Goal: Communication & Community: Answer question/provide support

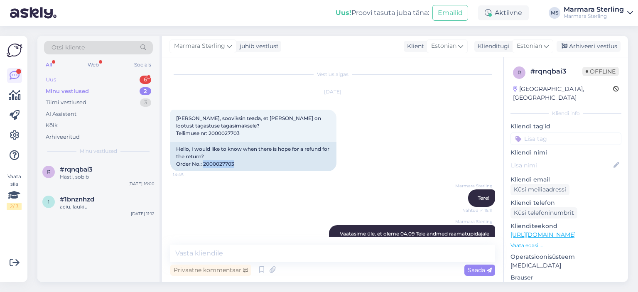
click at [96, 81] on div "Uus 6" at bounding box center [98, 80] width 109 height 12
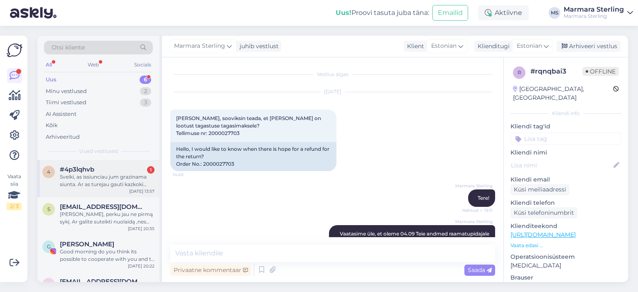
click at [122, 163] on div "4 #4p3lqhvb 1 Sveiki, as issiunciau jum grazinama siunta. Ar as turejau gauti k…" at bounding box center [98, 178] width 122 height 37
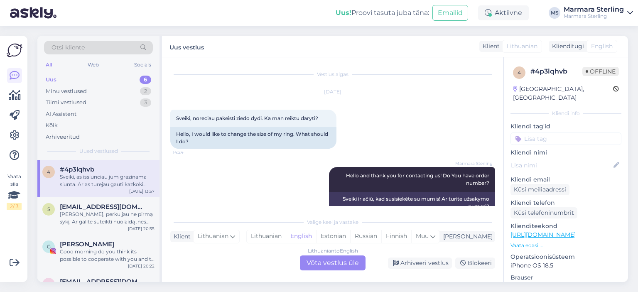
scroll to position [635, 0]
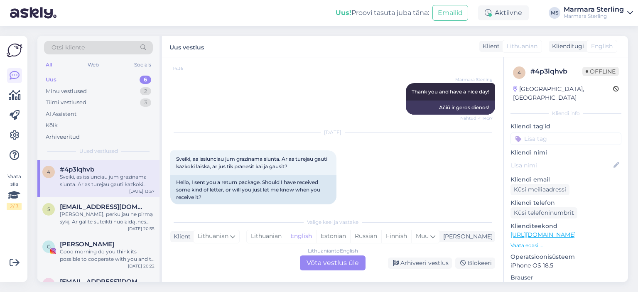
click at [323, 266] on div "Lithuanian to English Võta vestlus üle" at bounding box center [333, 263] width 66 height 15
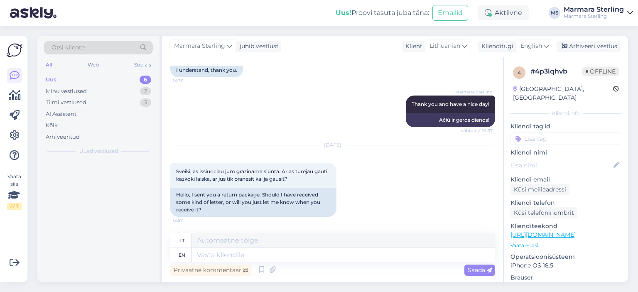
scroll to position [615, 0]
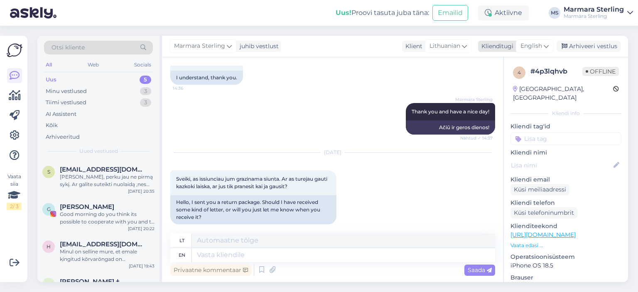
click at [532, 44] on span "English" at bounding box center [532, 46] width 22 height 9
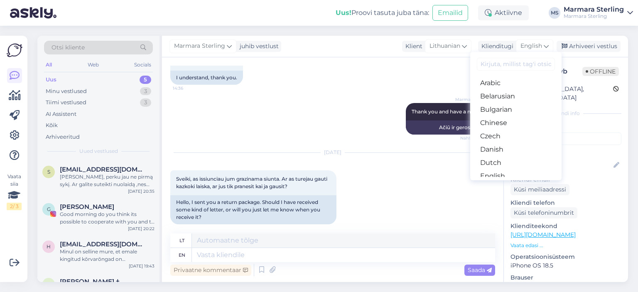
click at [519, 183] on link "Estonian" at bounding box center [516, 189] width 91 height 13
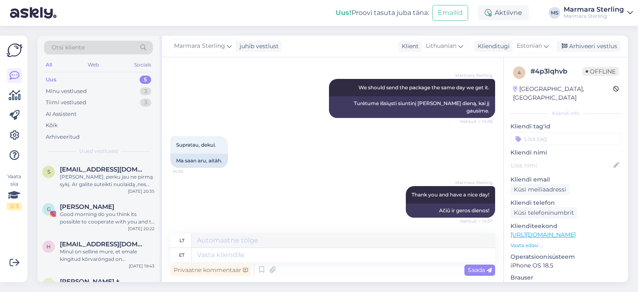
scroll to position [615, 0]
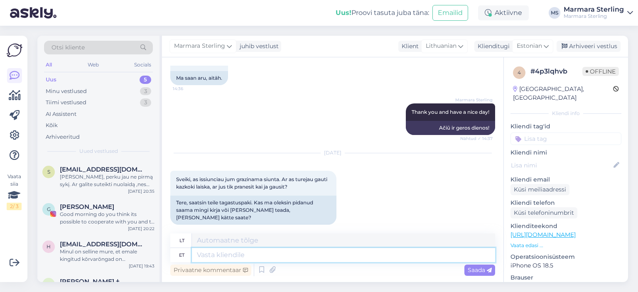
click at [303, 253] on textarea at bounding box center [343, 255] width 303 height 14
type textarea "Tere"
type textarea "Sveiki"
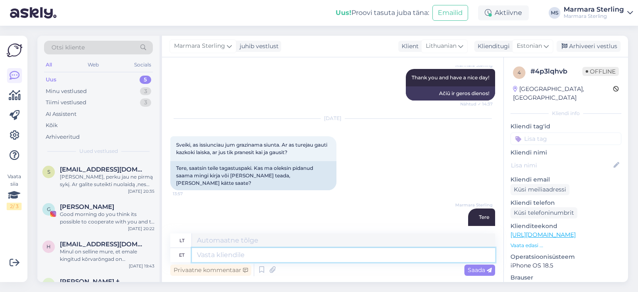
scroll to position [665, 0]
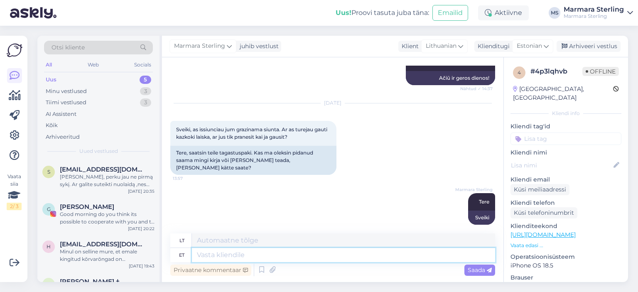
click at [313, 260] on textarea at bounding box center [343, 255] width 303 height 14
type textarea "Kuidas"
type textarea "Kaip"
type textarea "Kuidas Teie n"
type textarea "Kaip laikaisi?"
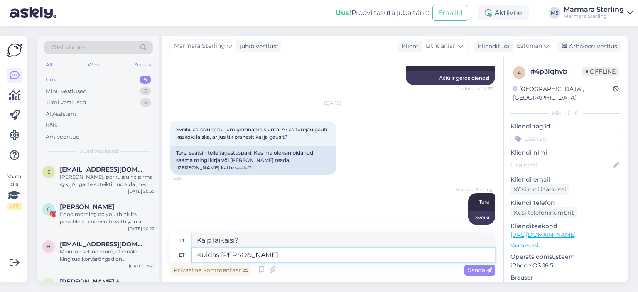
type textarea "Kuidas [PERSON_NAME] o"
type textarea "Koks [PERSON_NAME]?"
type textarea "Kuidas [PERSON_NAME] on"
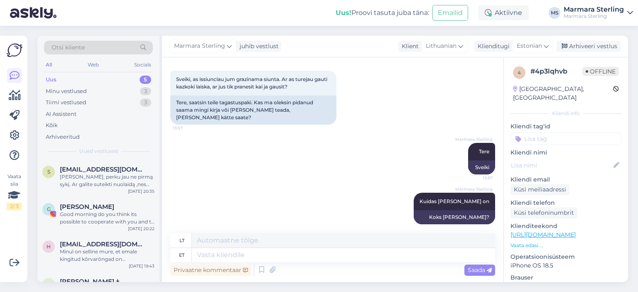
click at [131, 76] on div "Uus 5" at bounding box center [98, 80] width 109 height 12
click at [113, 173] on div "[PERSON_NAME], perku jau ne pirmą sykį. Ar galite suteikti nuolaidą ,nes perku …" at bounding box center [107, 180] width 95 height 15
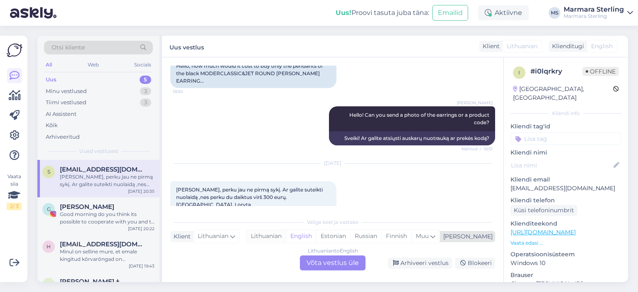
scroll to position [106, 0]
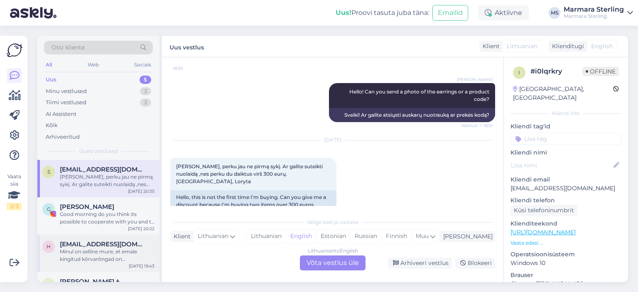
click at [74, 253] on div "Minul on selline mure, et emale kingitud kõrvarõngad on [PERSON_NAME] muutnud. …" at bounding box center [107, 255] width 95 height 15
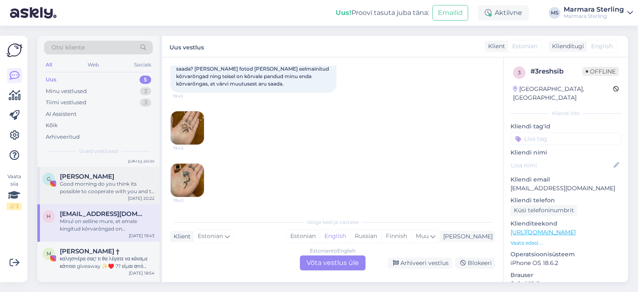
scroll to position [64, 0]
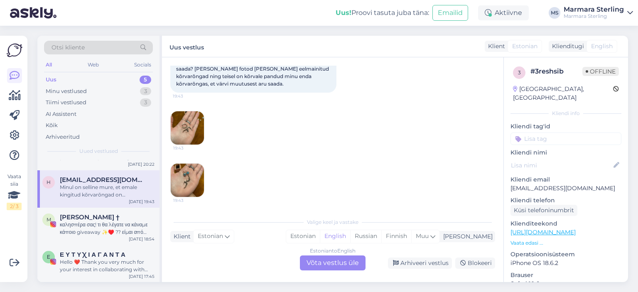
click at [126, 191] on div "Minul on selline mure, et emale kingitud kõrvarõngad on [PERSON_NAME] muutnud. …" at bounding box center [107, 191] width 95 height 15
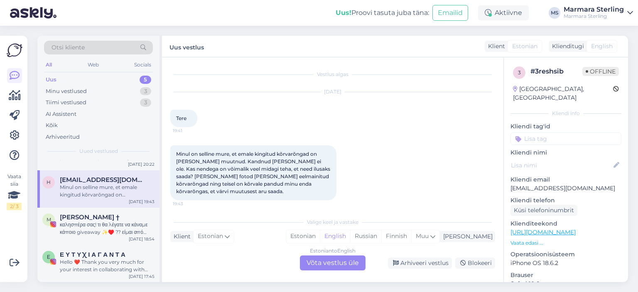
click at [345, 271] on div "Estonian to English Võta vestlus üle" at bounding box center [333, 263] width 66 height 15
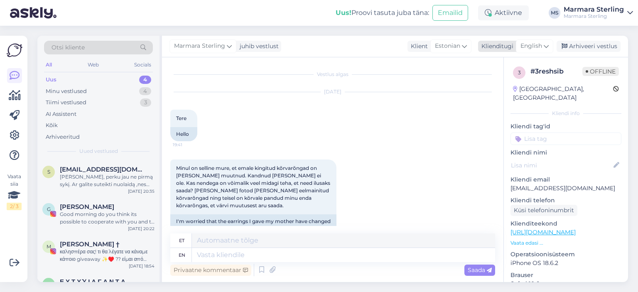
click at [536, 49] on span "English" at bounding box center [532, 46] width 22 height 9
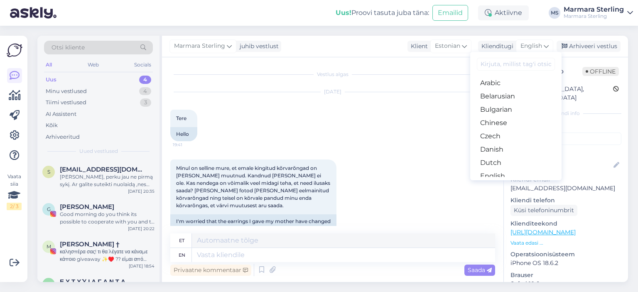
click at [527, 183] on link "Estonian" at bounding box center [516, 189] width 91 height 13
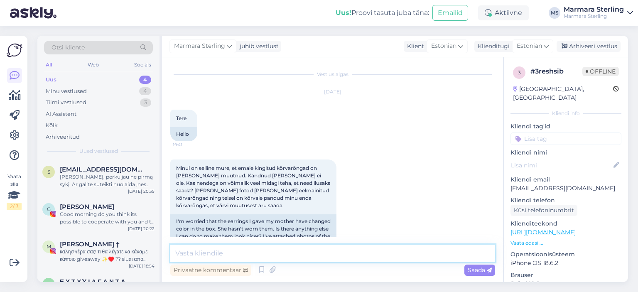
click at [323, 247] on textarea at bounding box center [332, 253] width 325 height 17
type textarea "Tere"
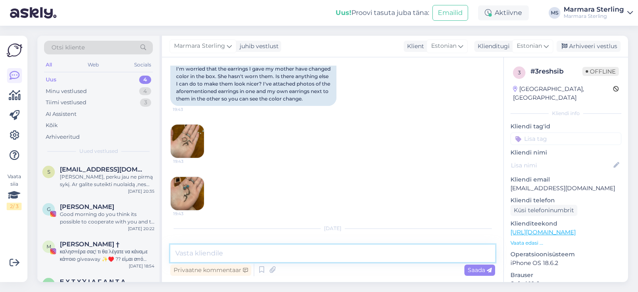
scroll to position [153, 0]
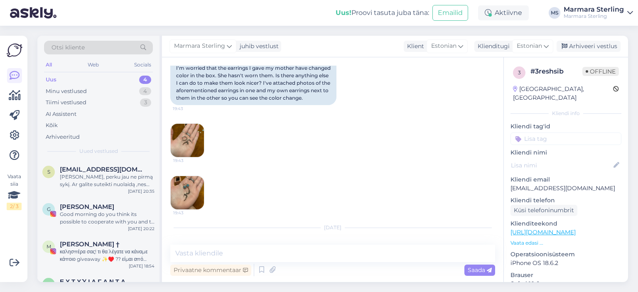
click at [192, 155] on img at bounding box center [187, 140] width 33 height 33
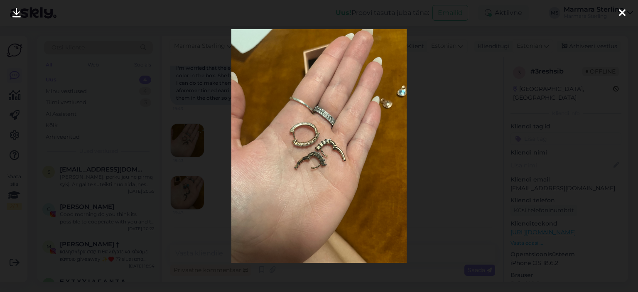
click at [617, 11] on div at bounding box center [622, 13] width 17 height 26
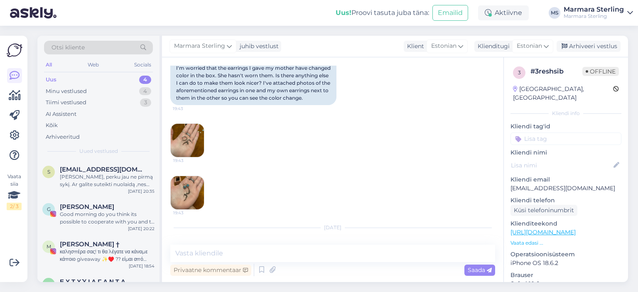
click at [201, 205] on img at bounding box center [187, 192] width 33 height 33
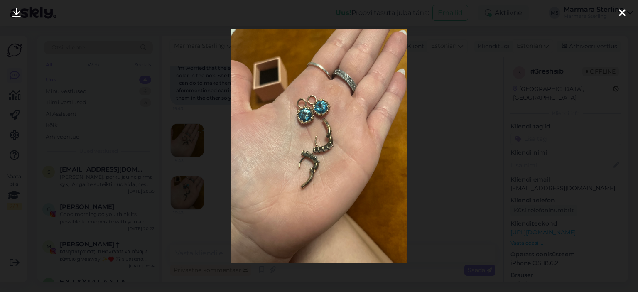
click at [617, 16] on div at bounding box center [622, 13] width 17 height 26
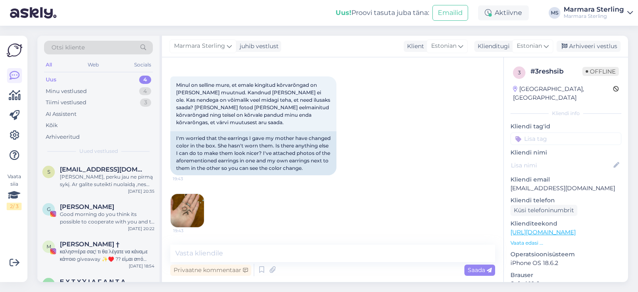
scroll to position [195, 0]
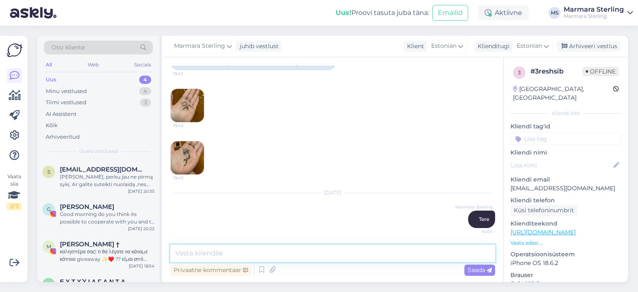
click at [338, 254] on textarea at bounding box center [332, 253] width 325 height 17
click at [177, 166] on img at bounding box center [187, 157] width 33 height 33
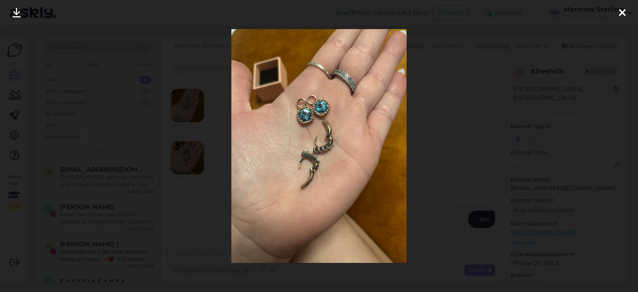
click at [621, 17] on icon at bounding box center [622, 13] width 7 height 11
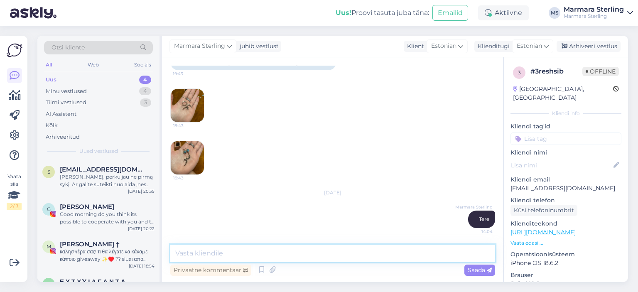
click at [354, 254] on textarea at bounding box center [332, 253] width 325 height 17
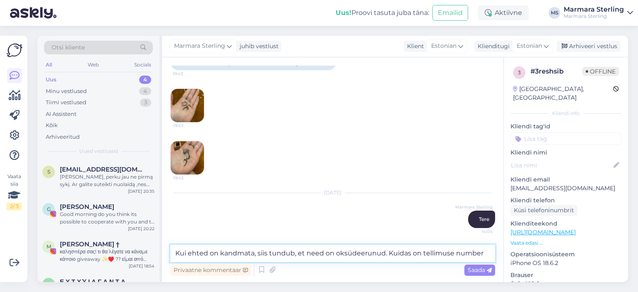
type textarea "Kui ehted on kandmata, siis tundub, et need on oksüdeerunud. Kuidas on tellimus…"
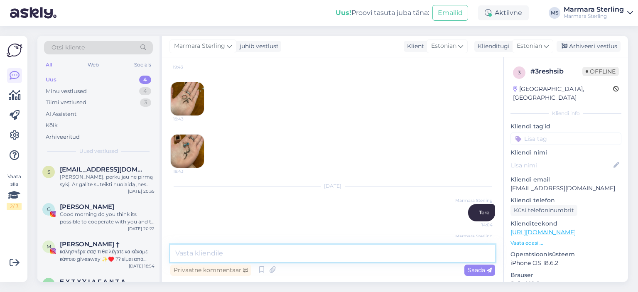
scroll to position [238, 0]
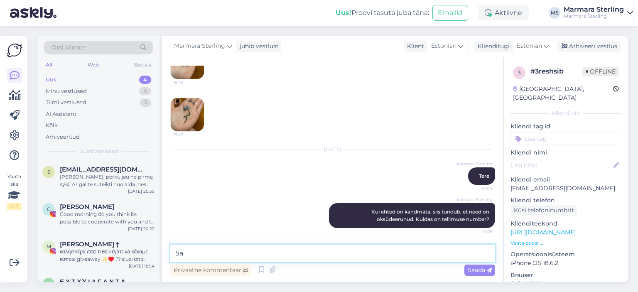
type textarea "S"
click at [78, 178] on div "[PERSON_NAME], perku jau ne pirmą sykį. Ar galite suteikti nuolaidą ,nes perku …" at bounding box center [107, 180] width 95 height 15
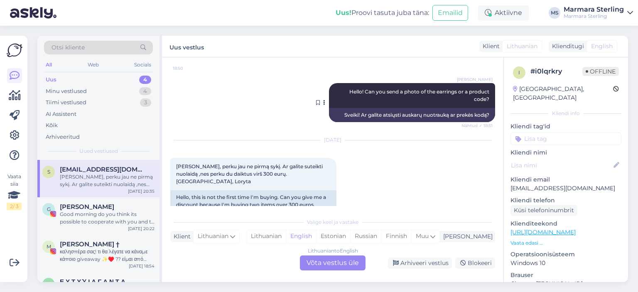
scroll to position [0, 0]
click at [352, 259] on div "Lithuanian to English Võta vestlus üle" at bounding box center [333, 263] width 66 height 15
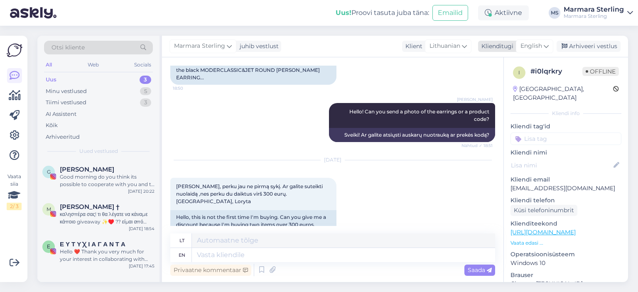
click at [537, 46] on span "English" at bounding box center [532, 46] width 22 height 9
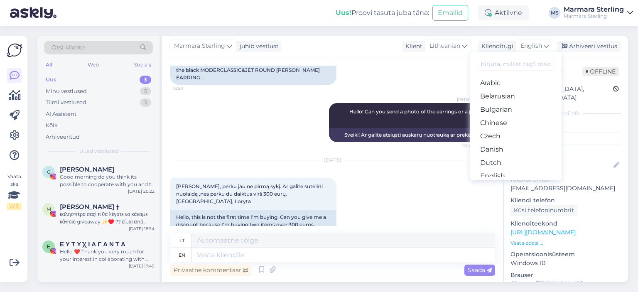
click at [519, 183] on link "Estonian" at bounding box center [516, 189] width 91 height 13
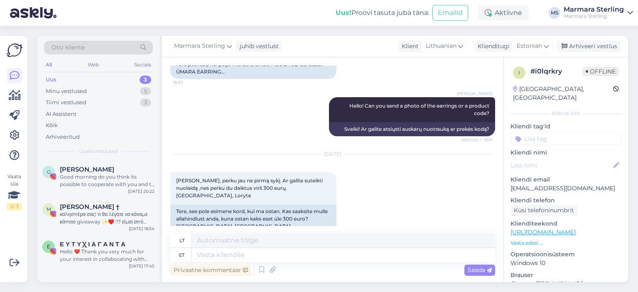
scroll to position [86, 0]
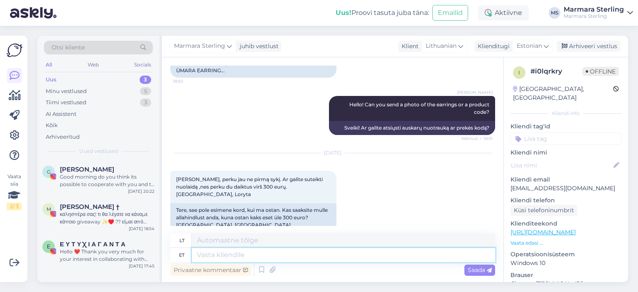
click at [288, 256] on textarea at bounding box center [343, 255] width 303 height 14
type textarea "Tere"
type textarea "Sveiki"
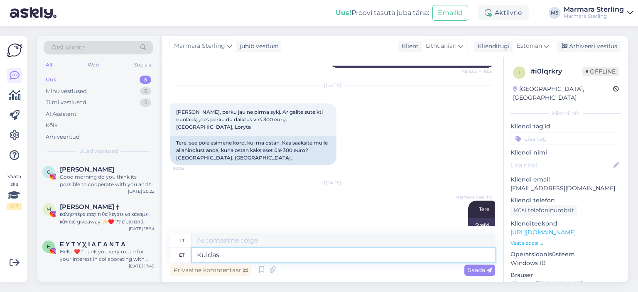
type textarea "Kuidas"
type textarea "Kaip"
type textarea "Kuidas teie"
type textarea "Kaip laikaisi?"
type textarea "Kuidas teie täisnimi o"
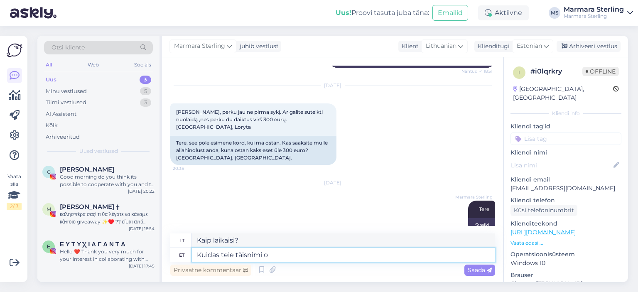
type textarea "Koks [PERSON_NAME] ir [PERSON_NAME]?"
type textarea "Kuidas teie täisnimi on?"
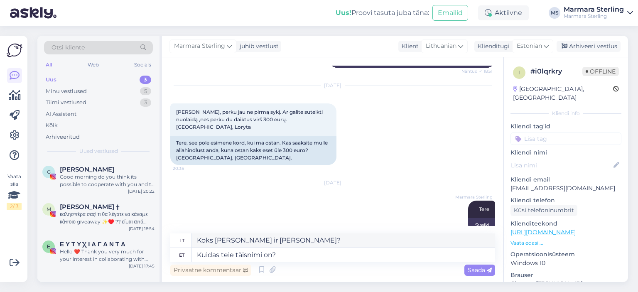
click at [468, 276] on div "Saada" at bounding box center [480, 270] width 31 height 11
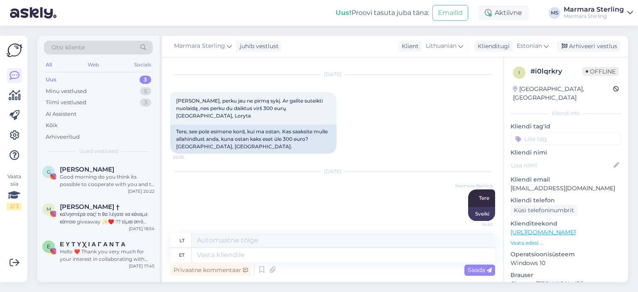
scroll to position [203, 0]
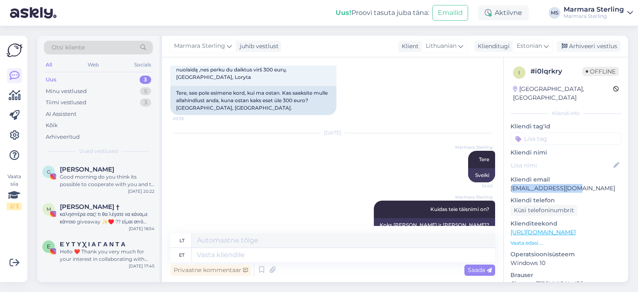
drag, startPoint x: 512, startPoint y: 178, endPoint x: 569, endPoint y: 179, distance: 56.5
click at [571, 184] on p "[EMAIL_ADDRESS][DOMAIN_NAME]" at bounding box center [566, 188] width 111 height 9
drag, startPoint x: 511, startPoint y: 180, endPoint x: 577, endPoint y: 179, distance: 65.7
click at [577, 184] on p "[EMAIL_ADDRESS][DOMAIN_NAME]" at bounding box center [566, 188] width 111 height 9
copy p "[EMAIL_ADDRESS][DOMAIN_NAME]"
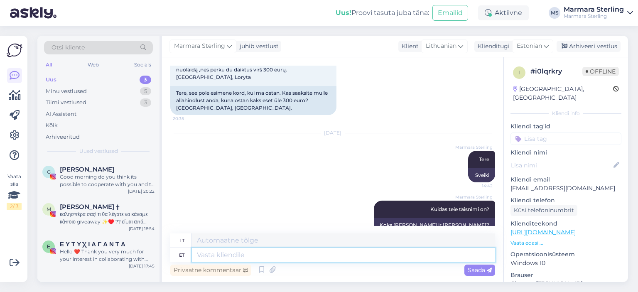
click at [260, 261] on textarea at bounding box center [343, 255] width 303 height 14
type textarea "l"
type textarea "Leidsime T"
type textarea "Mes radome"
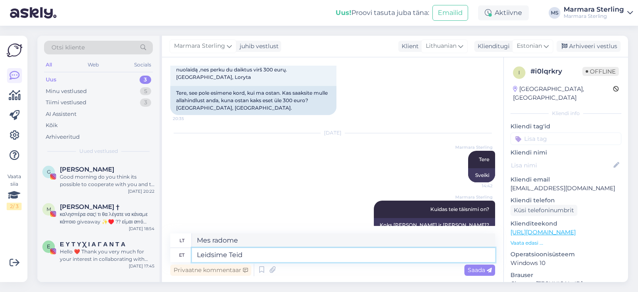
type textarea "Leidsime Teid T"
type textarea "Mes jus radome."
type textarea "Leidsime Teie-maili"
type textarea "Radome jūsų el. pašto adresą."
type textarea "Leidsime Teidd e"
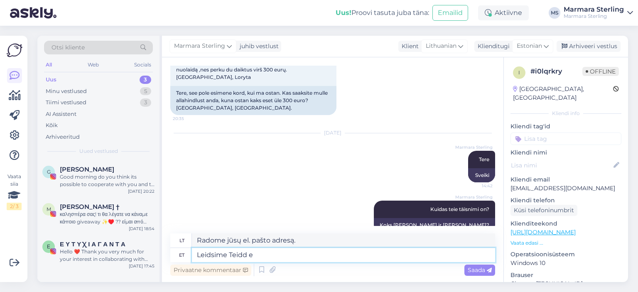
type textarea "Mes jus radome."
type textarea "Leidsime Teid e-maili ka"
type textarea "Radome jūsų el. pašto adresą."
type textarea "Leidsime Teid e-maili kaudu"
type textarea "Radome jus per el. paštą."
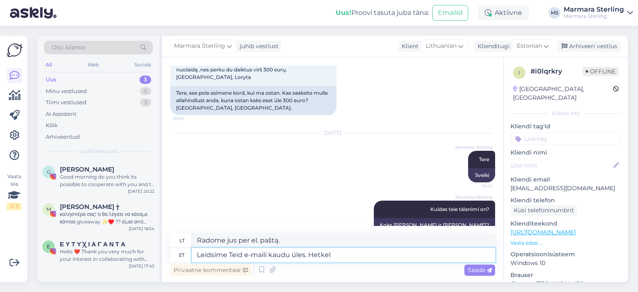
type textarea "Leidsime Teid e-maili kaudu üles. Hetkel n"
type textarea "Radome jus per el. paštą. Šiuo metu"
type textarea "Leidsime Teid e-maili kaudu üles. Hetkel näeme, et"
type textarea "Radome jus el. paštu. Greitai pasimatysime."
type textarea "Leidsime Teid e-maili kaudu üles. Hetkel näeme, et"
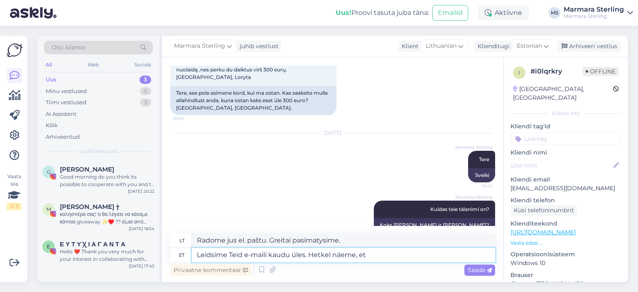
type textarea "Radome jus el. paštu. Šiuo metu matome, kad"
type textarea "Leidsime Teid e-maili kaudu üles. Hetkel näeme, et te"
type textarea "Radome jus el. paštu. Šiuo metu matome, kad jūs"
type textarea "Leidsime Teid e-maili kaudu üles. Hetkel näeme, et te pole e"
type textarea "Radome jus el. paštu. Šiuo metu matome, kad nesate"
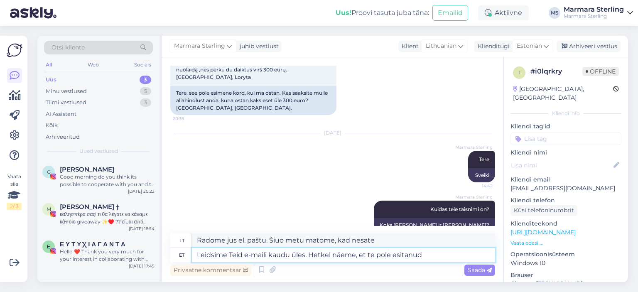
type textarea "Leidsime Teid e-maili kaudu üles. Hetkel näeme, et te pole esitanud m"
type textarea "Radome jus el. paštu. Šiuo metu matome, kad nepateikėte"
type textarea "Leidsime Teid e-maili kaudu üles. Hetkel näeme, et te pole esitanud meilt"
type textarea "Radome jus el. paštu. Šiuo metu matome, kad nepateikėte mums užklausos."
type textarea "Leidsime Teid e-maili kaudu üles. Hetkel näeme, et te pole esitanud meilt ühteg…"
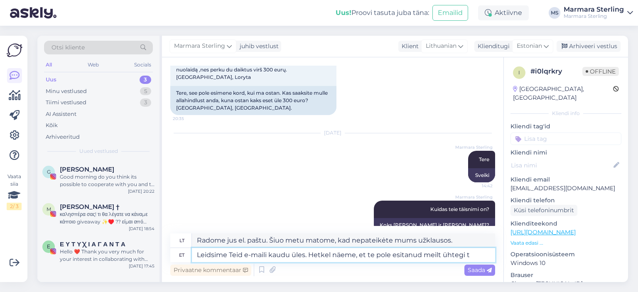
type textarea "Radome jus el. paštu. Šiuo metu matome, kad nepateikėte jokių užklausų iš mūsų."
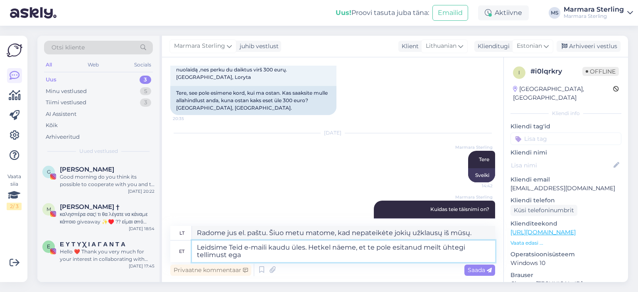
type textarea "Leidsime Teid e-maili kaudu üles. Hetkel näeme, et te pole esitanud meilt ühteg…"
type textarea "Radome jus el. paštu. Šiuo metu matome, kad nepateikėte jokių užsakymų."
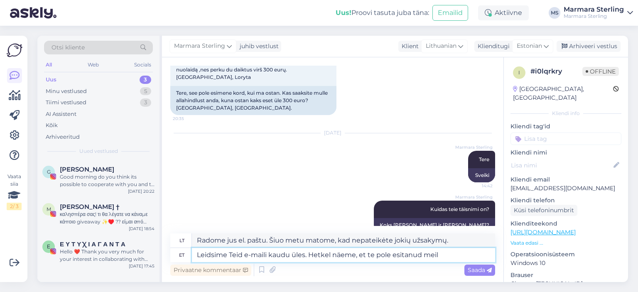
type textarea "Leidsime Teid e-maili kaudu üles. Hetkel näeme, et te pole esitanud mei"
type textarea "Radome jus el. paštu. Šiuo metu matome, kad nepateikėte jokių užsakymų pas mus …"
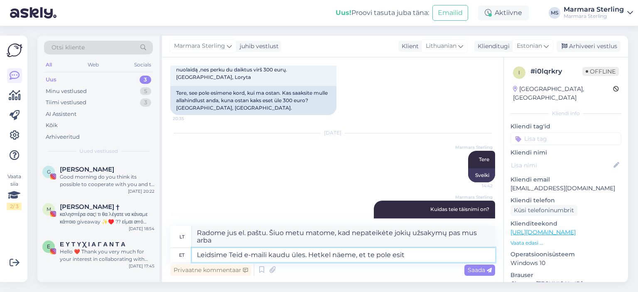
type textarea "Leidsime Teid e-maili kaudu üles. Hetkel näeme, et te pole esi"
type textarea "Radome jus el. paštu. Šiuo metu matome, kad nepateikėte jokių užklausų iš mūsų."
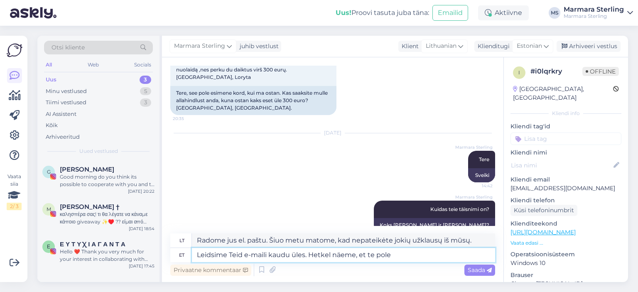
type textarea "Leidsime Teid e-maili kaudu üles. Hetkel näeme, et te pole"
type textarea "Radome jus el. paštu. Šiuo metu matome, kad nepateikėte jokių užsakymų."
type textarea "Leidsime Teid e-maili kaudu üles. Hetkel näeme, et te pol"
type textarea "Radome jus el. paštu. Šiuo metu matome, kad nepateikėte mums užklausos."
type textarea "Leidsime Teid e-maili kaudu üles. Hetkel näeme, et te pole m"
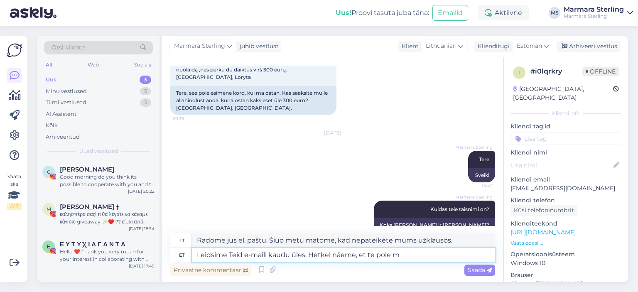
type textarea "Radome jus el. paštu. Šiuo metu matome, kad nesate"
type textarea "Leidsime Teid e-maili kaudu üles. Hetkel näeme, et te pole meilt"
type textarea "Radome jus el. paštu. Šiuo metu matome, kad nesate iš mūsų."
type textarea "Leidsime Teid e-maili kaudu üles. Hetkel näeme, et te pole meilt varem t"
type textarea "Radome jus el. paštu. Matome, kad šiuo metu iš mūsų negavote jokio atsakymo."
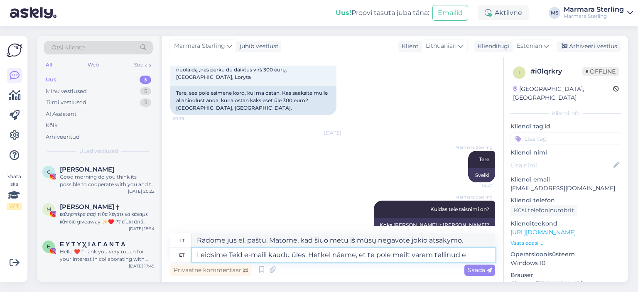
type textarea "Leidsime Teid e-maili kaudu üles. Hetkel näeme, et te pole meilt varem tellinud…"
type textarea "Radome jus el. paštu. Šiuo metu matome, kad anksčiau iš mūsų neužsisakėte."
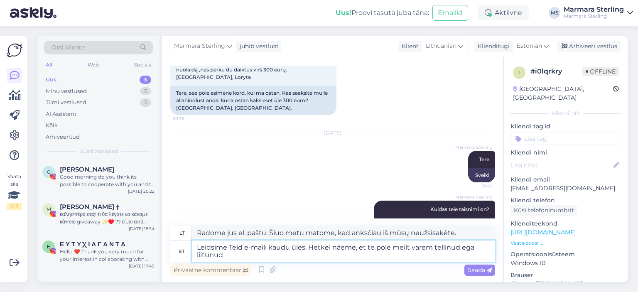
type textarea "Leidsime Teid e-maili kaudu üles. Hetkel näeme, et te pole meilt varem tellinud…"
type textarea "Radome jus el. paštu. Šiuo metu matome, kad anksčiau neužsisakėte ir neprisijun…"
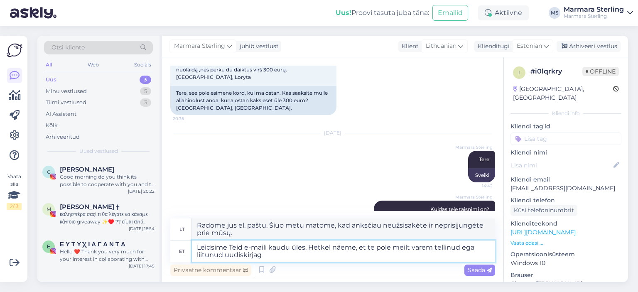
type textarea "Leidsime Teid e-maili kaudu üles. Hetkel näeme, et te pole meilt varem tellinud…"
type textarea "Radome jus el. paštu. Šiuo metu matome, kad anksčiau iš mūsų neužsisakėte ir ne…"
type textarea "Leidsime Teid e-maili kaudu üles. Hetkel näeme, et te pole meilt varem tellinud…"
type textarea "Radome jus el. paštu. Šiuo metu matome, kad anksčiau neužsiprenumeravote mūsų n…"
type textarea "Leidsime Teid e-maili kaudu üles. Hetkel näeme, et te pole meilt varem tellinud…"
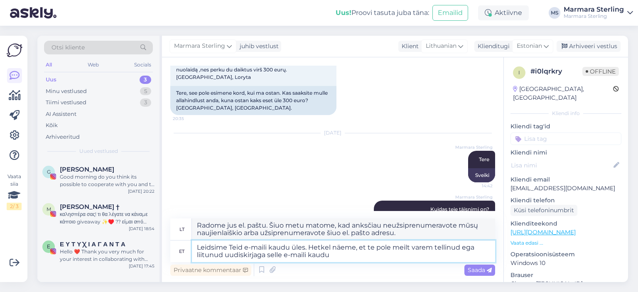
type textarea "Radome jus el. paštu. Šiuo metu matome, kad anksčiau neprenumeravote mūsų nauji…"
paste textarea "[EMAIL_ADDRESS][DOMAIN_NAME]"
type textarea "Leidsime Teid e-maili kaudu üles. Hetkel näeme, et te pole meilt varem tellinud…"
type textarea "Radome jus el. paštu. Šiuo metu matome, kad anksčiau nesate užsiprenumeravę mūs…"
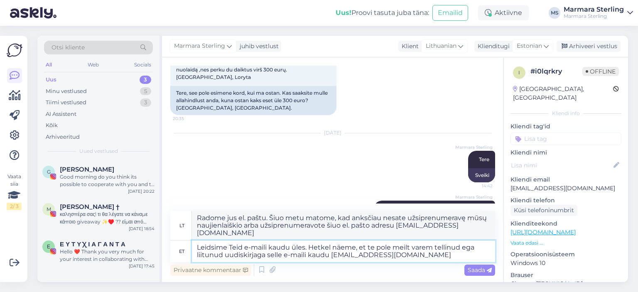
scroll to position [226, 0]
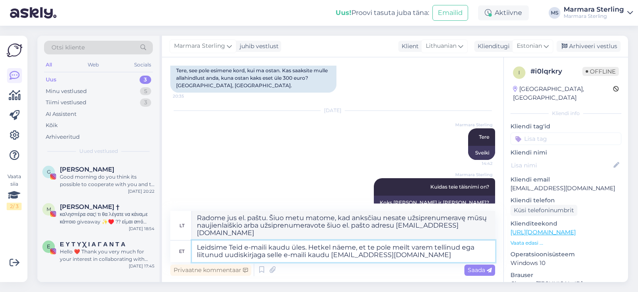
type textarea "Leidsime Teid e-maili kaudu üles. Hetkel näeme, et te pole meilt varem tellinud…"
click at [471, 267] on span "Saada" at bounding box center [480, 269] width 24 height 7
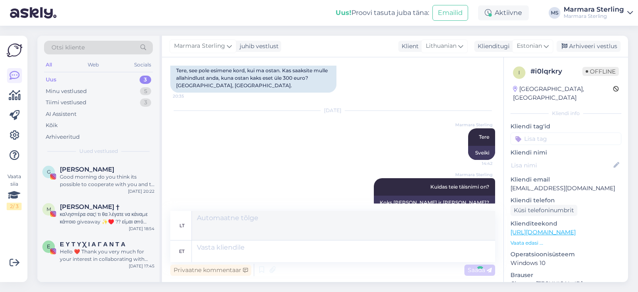
scroll to position [291, 0]
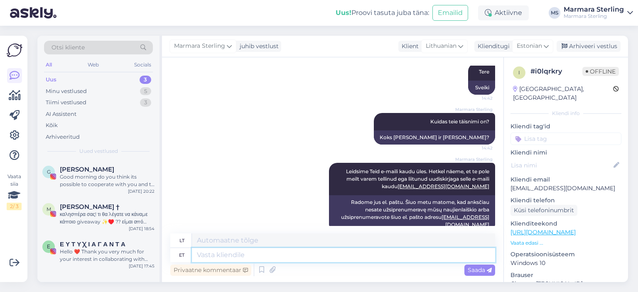
click at [380, 254] on textarea at bounding box center [343, 255] width 303 height 14
type textarea "Kua"
type textarea "[PERSON_NAME]"
type textarea "Nes"
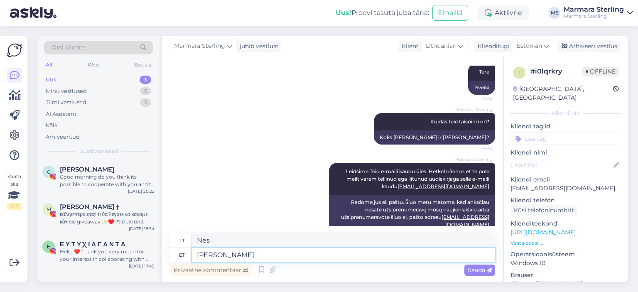
type textarea "[PERSON_NAME]"
type textarea "Nes tu"
type textarea "Kuna Te varem"
type textarea "Nes tu anksčiau"
type textarea "Kuna Te varem pole t"
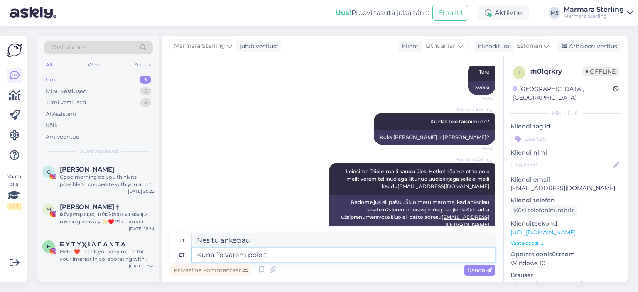
type textarea "Kadangi anksčiau to nepadarėte"
type textarea "Kuna Te varem pole tellinud, siis saate"
type textarea "Kadangi anksčiau neužsisakėte,"
type textarea "Kuna Te varem pole tellinud, siis saate liitu"
type textarea "Kadangi anksčiau neužsisakėte, galite"
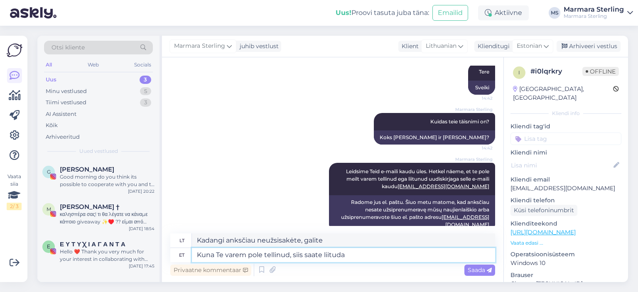
type textarea "Kuna Te varem pole tellinud, siis saate liituda m"
type textarea "Kadangi anksčiau neužsiprenumeravote, galite prisijungti."
type textarea "Kuna Te varem pole tellinud, siis saate liituda meie u"
type textarea "Kadangi dar neužsisakėte, galite prisijungti prie mūsų"
type textarea "Kuna Te varem pole tellinud, siis saate liituda meie uudiskirjaga ni"
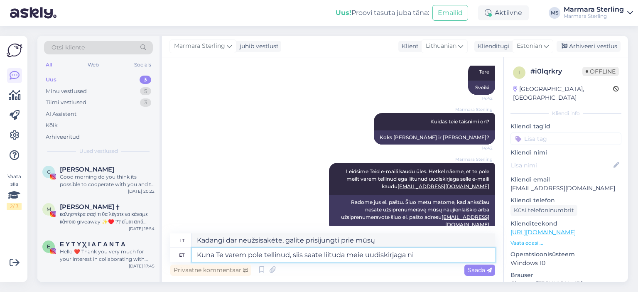
type textarea "Kadangi anksčiau neužsiprenumeravote, galite užsiprenumeruoti mūsų naujienlaišk…"
type textarea "Kuna Te varem pole tellinud, siis saate liituda meie uudiskirjaga ning se"
type textarea "Kadangi anksčiau neužsiprenumeravote, galite užsiprenumeruoti mūsų naujienlaišk…"
type textarea "Kuna Te varem pole tellinud, siis saate liituda meie uudiskirjaga ning seejärel"
type textarea "Kadangi anksčiau neužsiprenumeravote, galite užsiprenumeruoti mūsų naujienlaišk…"
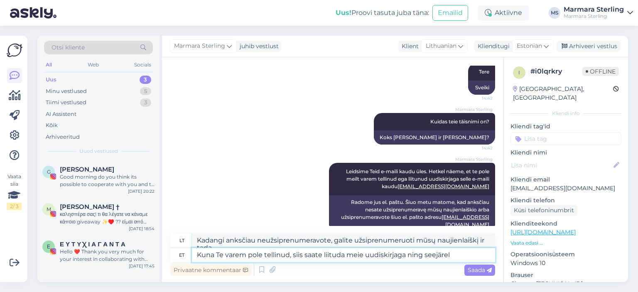
scroll to position [298, 0]
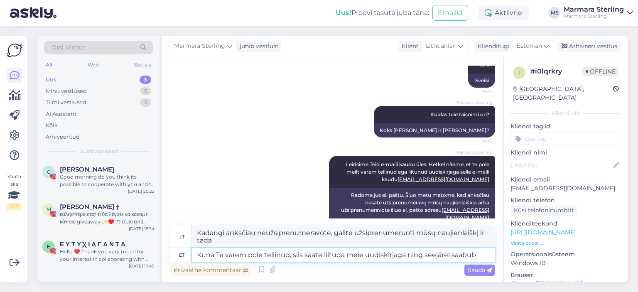
type textarea "Kuna Te varem pole tellinud, siis saate liituda meie uudiskirjaga ning seejärel…"
type textarea "Kadangi anksčiau neužsiprenumeravote, galite užsiprenumeruoti mūsų naujienlaišk…"
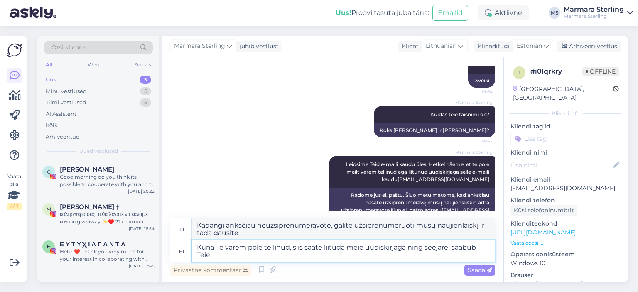
scroll to position [306, 0]
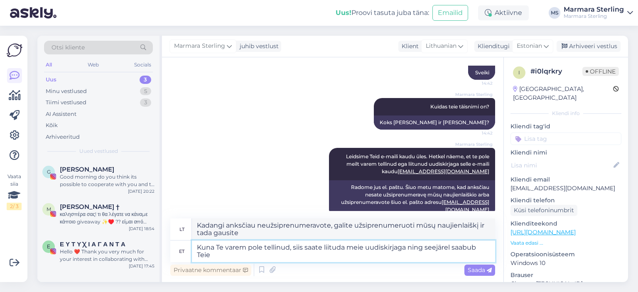
type textarea "Kuna Te varem pole tellinud, siis saate liituda meie uudiskirjaga ning seejärel…"
type textarea "Kadangi anksčiau neužsiprenumeravote, galite užsiprenumeruoti mūsų naujienlaišk…"
type textarea "Kuna Te varem pole tellinud, siis saate liituda meie uudiskirjaga ning seejärel…"
type textarea "[PERSON_NAME] anksčiau neužsiprenumeravote, galite užsiprenumeruoti mūsų naujie…"
type textarea "Kuna Te varem pole tellinud, siis saate liituda meie uudiskirjaga ning seejärel…"
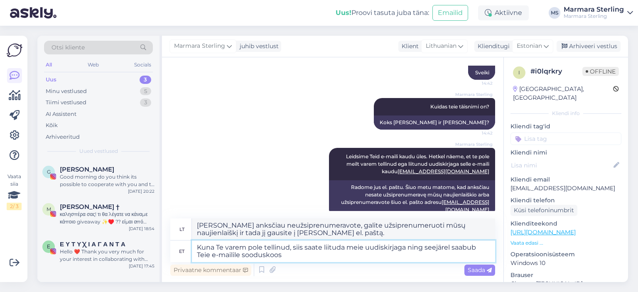
type textarea "Kadangi anksčiau neužsisakėte, galite užsiprenumeruoti mūsų naujienlaiškį ir ta…"
type textarea "Kuna Te varem pole tellinud, siis saate liituda meie uudiskirjaga ning seejärel…"
type textarea "Kadangi dar neužsisakėte, galite užsiprenumeruoti mūsų naujienlaiškį ir tada ga…"
type textarea "Kuna Te varem pole tellinud, siis saate liituda meie uudiskirjaga ning seejärel…"
type textarea "Kadangi anksčiau neužsisakėte, galite užsiprenumeruoti mūsų naujienlaiškį ir ta…"
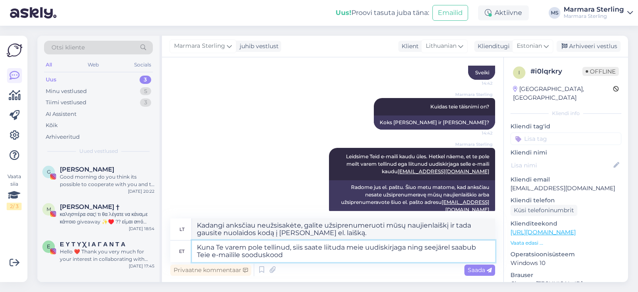
type textarea "Kuna Te varem pole tellinud, siis saate liituda meie uudiskirjaga ning seejärel…"
type textarea "Kadangi dar neužsisakėte, galite užsiprenumeruoti mūsų naujienlaiškį ir tada į …"
type textarea "Kuna Te varem pole tellinud, siis saate liituda meie uudiskirjaga ning seejärel…"
type textarea "Kadangi dar neužsisakėte, galite užsiprenumeruoti mūsų naujienlaiškį ir tada ga…"
click at [242, 258] on textarea "Kuna Te varem pole tellinud, siis saate liituda meie uudiskirjaga ning seejärel…" at bounding box center [343, 252] width 303 height 22
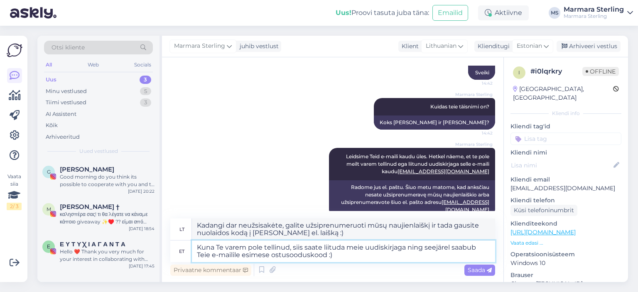
type textarea "Kuna Te varem pole tellinud, siis saate liituda meie uudiskirjaga ning seejärel…"
type textarea "Kadangi dar neužsisakėte, galite užsiprenumeruoti mūsų naujienlaiškį ir tada ga…"
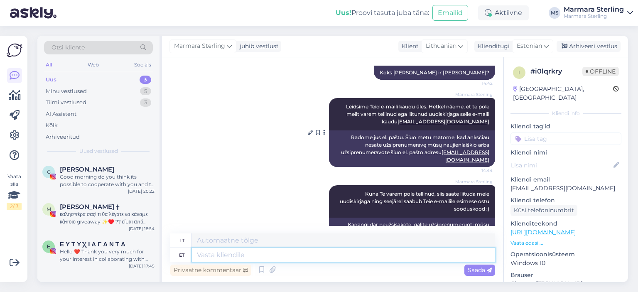
scroll to position [370, 0]
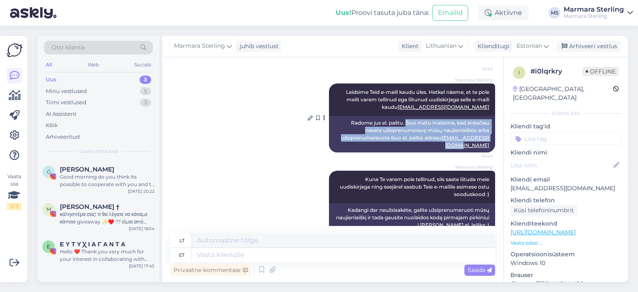
drag, startPoint x: 399, startPoint y: 107, endPoint x: 448, endPoint y: 127, distance: 53.0
click at [485, 130] on div "Radome jus el. paštu. Šiuo metu matome, kad anksčiau nesate užsiprenumeravę mūs…" at bounding box center [412, 134] width 166 height 37
copy div "Šiuo metu matome, kad anksčiau nesate užsiprenumeravę mūsų naujienlaiškio arba …"
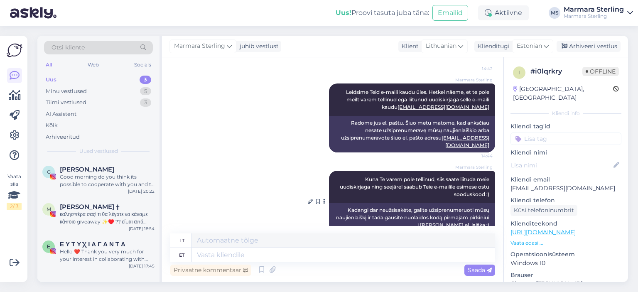
click at [362, 176] on span "Kuna Te varem pole tellinud, siis saate liituda meie uudiskirjaga ning seejärel…" at bounding box center [415, 186] width 151 height 21
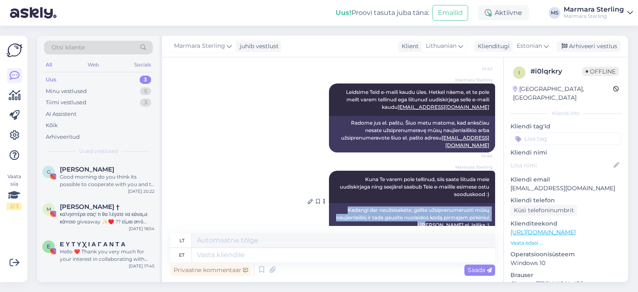
scroll to position [371, 0]
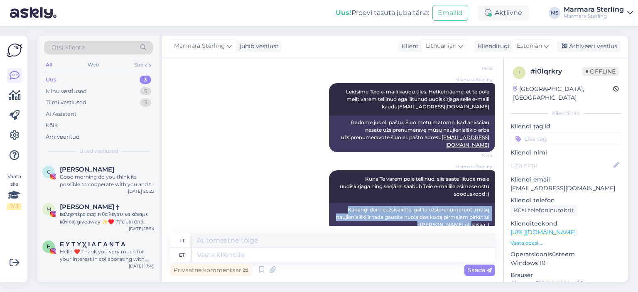
drag, startPoint x: 347, startPoint y: 199, endPoint x: 488, endPoint y: 220, distance: 141.7
click at [488, 220] on div "Marmara Sterling Kuna Te varem pole tellinud, siis saate liituda meie uudiskirj…" at bounding box center [332, 201] width 325 height 80
copy div "Kadangi dar neužsisakėte, galite užsiprenumeruoti mūsų naujienlaiškį ir tada ga…"
click at [120, 92] on div "Minu vestlused 5" at bounding box center [98, 92] width 109 height 12
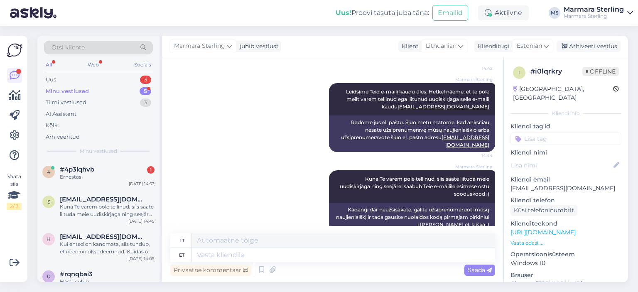
click at [124, 170] on div "#4p3lqhvb 1" at bounding box center [107, 169] width 95 height 7
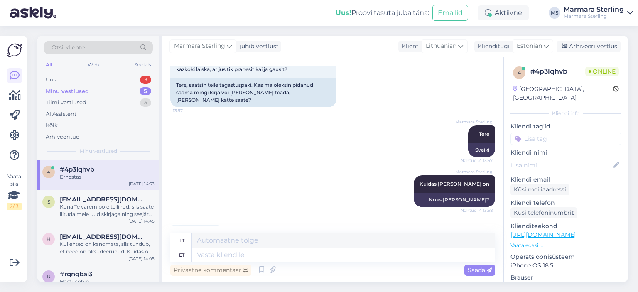
scroll to position [764, 0]
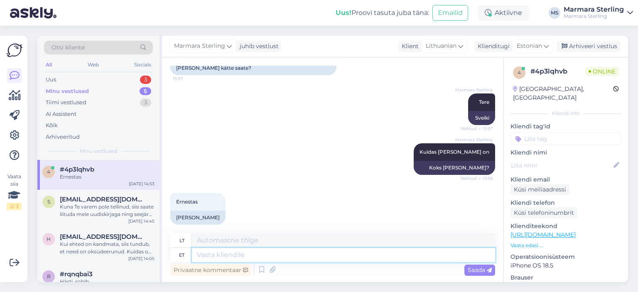
click at [264, 257] on textarea at bounding box center [343, 255] width 303 height 14
type textarea "[PERSON_NAME]"
type textarea "Nes"
type textarea "Kuna tagastuse t"
type textarea "Dėl grįžimo."
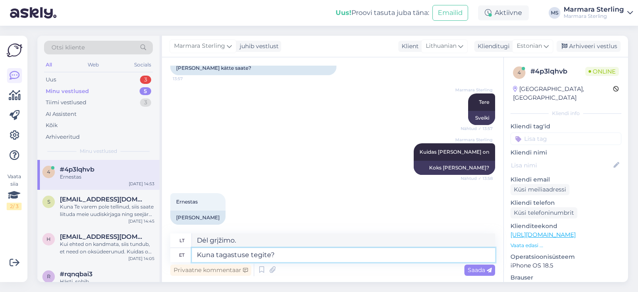
type textarea "Kuna tagastuse tegite? H"
type textarea "Kada grįžote?"
type textarea "Kuna tagastuse tegite? Hetkel ei"
type textarea "Kada grąžinote pinigus? Šiuo metu"
type textarea "Kuna tagastuse tegite? Hetkel ei o"
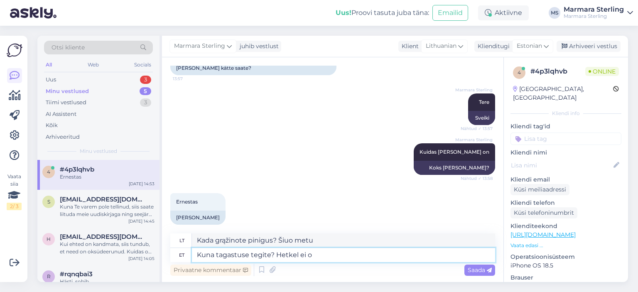
type textarea "Kada grąžinote? Šiuo metu ne."
type textarea "Kuna tagastuse tegite? Hetkel ei ole m"
type textarea "Kada grąžinote? Dar ne."
type textarea "Kuna tagastuse tegite? Hetkel ei ole meieni j"
type textarea "Kada grąžinote prekę? Mes [PERSON_NAME] dar negavome."
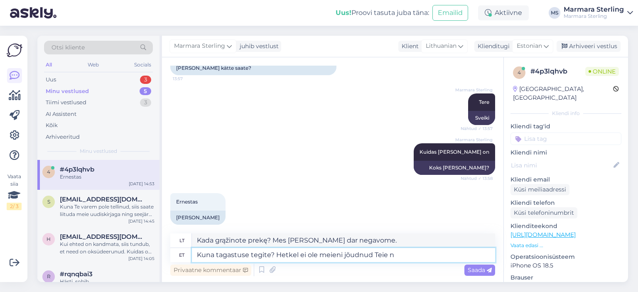
type textarea "Kuna tagastuse tegite? Hetkel ei ole meieni jõudnud Teie ni"
type textarea "Kada grąžinote prekes? Jūsų grąžinimo dar negavome."
type textarea "Kuna tagastuse tegite? Hetkel ei ole meieni jõudnud [PERSON_NAME] nimelist pa"
type textarea "Kada pateikėte grąžinimą? Šiuo metu jūsų grąžinimo negavome."
type textarea "Kuna tagastuse tegite? Hetkel ei ole meieni jõudnud [PERSON_NAME] nimelist pakki"
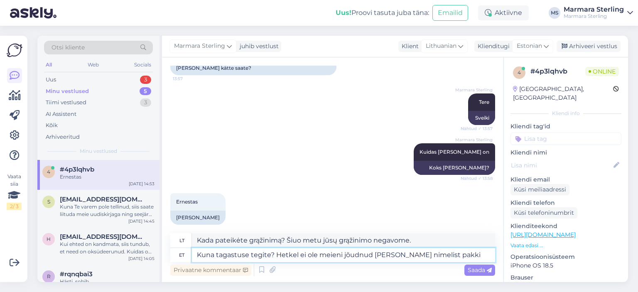
type textarea "Kada grąžinote? Šiuo metu jūsų siuntinio negavome."
type textarea "Kuna tagastuse tegite? Hetkel ei ole meieni jõudnud [PERSON_NAME] nimelist pakki"
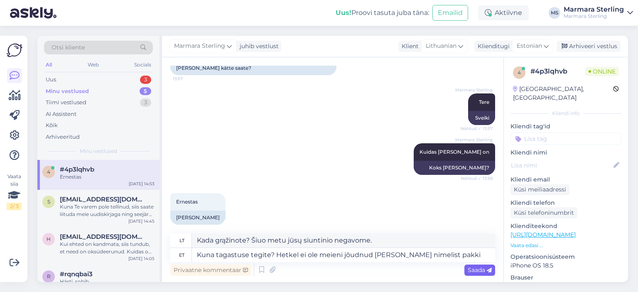
click at [471, 270] on span "Saada" at bounding box center [480, 269] width 24 height 7
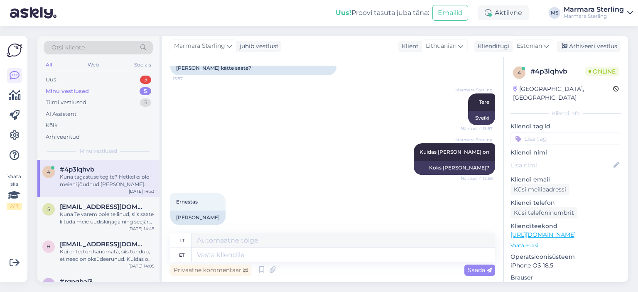
scroll to position [822, 0]
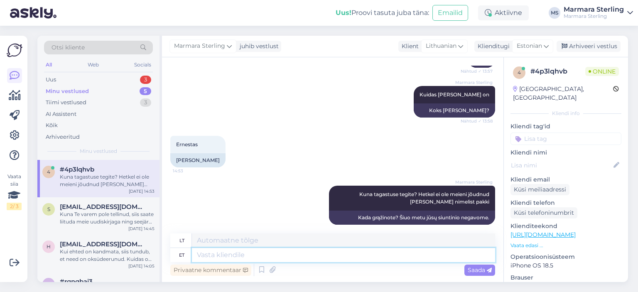
click at [299, 261] on textarea at bounding box center [343, 255] width 303 height 14
type textarea "Võimalik, e"
type textarea "Galbūt,"
type textarea "Võimalik, et"
type textarea "Gali būti, kad"
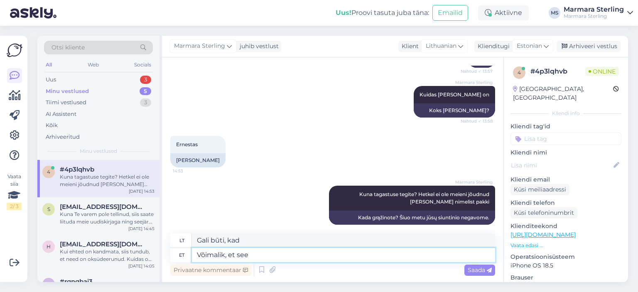
type textarea "Võimalik, et see"
type textarea "Gali būti, kad tai"
type textarea "Võimalik,"
type textarea "Gali būti, kad"
type textarea "Võima"
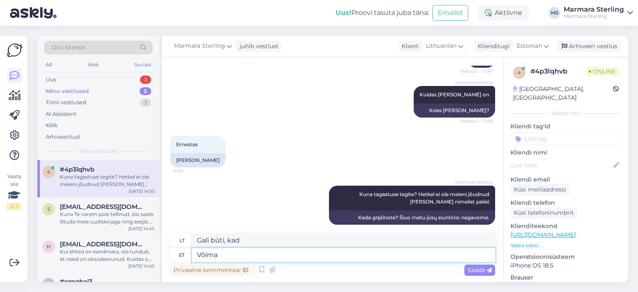
type textarea "Galbūt,"
type textarea "V"
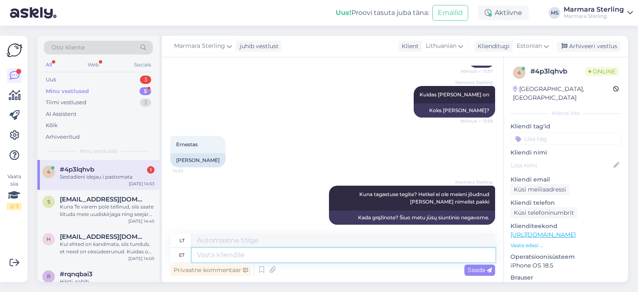
scroll to position [872, 0]
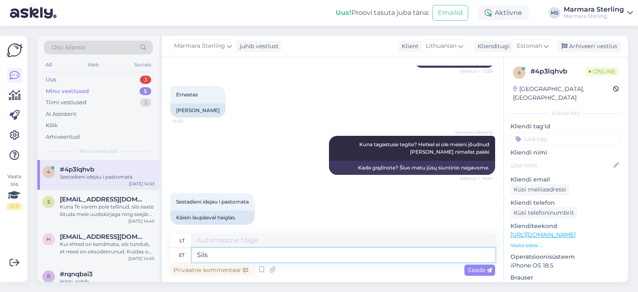
type textarea "Siis"
type textarea "[PERSON_NAME]"
type textarea "Siis alles p"
type textarea "Tik tada"
type textarea "Siis alles pakk j"
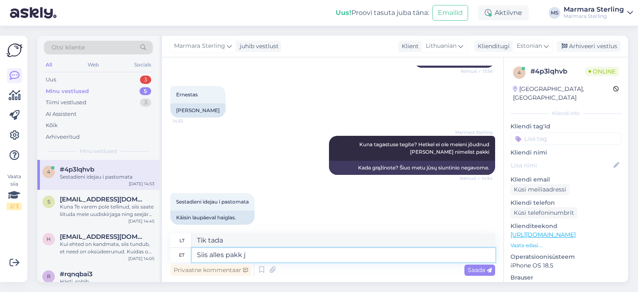
type textarea "Tada tik pakuotė"
type textarea "Siis alles pakk jõuab mei"
type textarea "Tik tada atkeliaus siuntinys."
type textarea "Siis alles pakk jõuab meieni."
type textarea "Tik tada siuntinys mus pasieks."
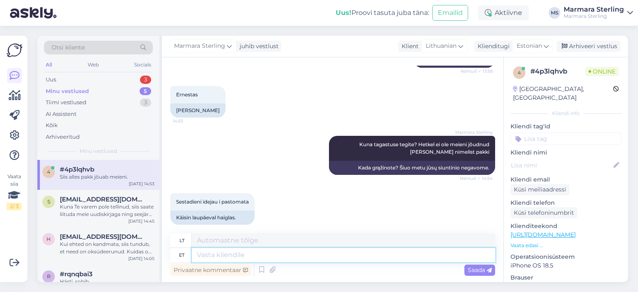
scroll to position [922, 0]
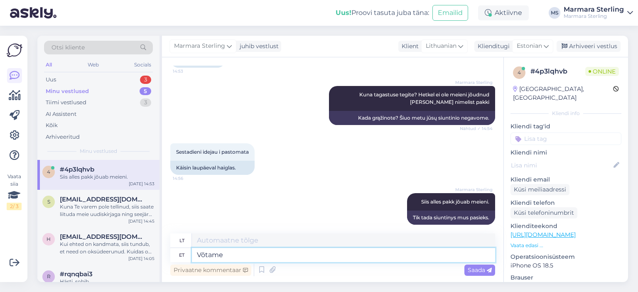
type textarea "Võtame"
type textarea "Mes [DEMOGRAPHIC_DATA]"
type textarea "Võtame Teiega ü"
type textarea "Mes jus pasiimsime su savimi."
type textarea "Võtame Teiega ühendust,"
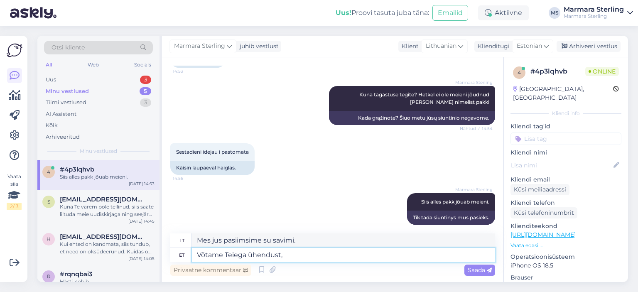
type textarea "Susisieksime su jumis,"
type textarea "Võtame Teiega ühendust, kui ol"
type textarea "Susisieksime su jumis, jei"
type textarea "Võtame Teiega ühendust, kui oleme pa"
type textarea "Susisieksime su jumis, kai būsime"
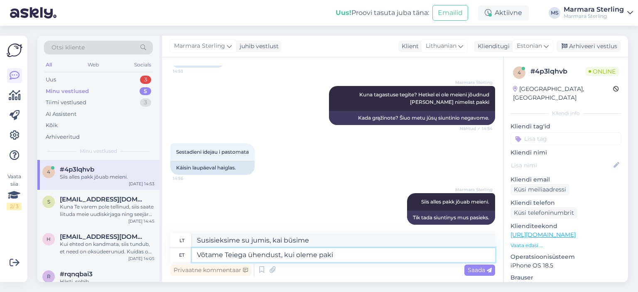
type textarea "Võtame Teiega ühendust, kui oleme paki k"
type textarea "Susisieksime su jumis, kai gausime siuntinį."
type textarea "Võtame Teiega ühendust, kui oleme paki kätte saanud ja"
type textarea "Susisieksime su jumis, kai tik gausime siuntinį."
type textarea "Võtame Teiega ühendust, kui oleme paki kätte saanud ja va"
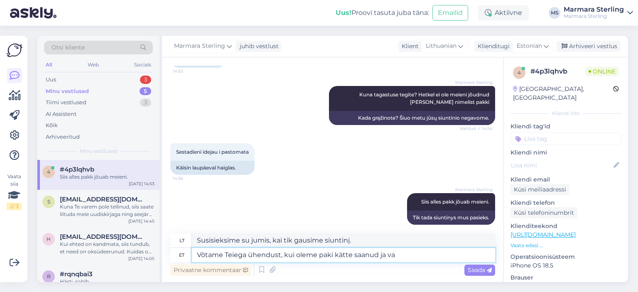
type textarea "Susisieksime su jumis, kai tik gausime siuntinį ir"
type textarea "Võtame Teiega ühendust, kui oleme paki kätte saanud"
type textarea "Susisieksime su jumis, kai tik gausime siuntinį."
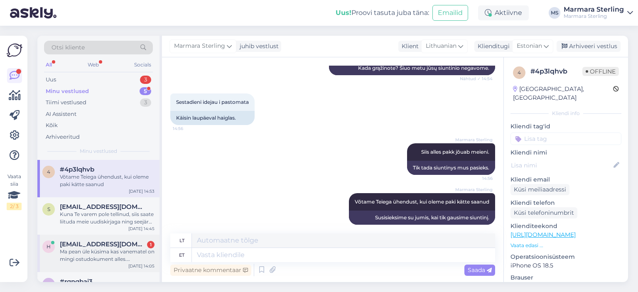
click at [110, 254] on div "Ma pean üle küsima kas vanematel on mingi ostudokument alles. Mäletamist mööda …" at bounding box center [107, 255] width 95 height 15
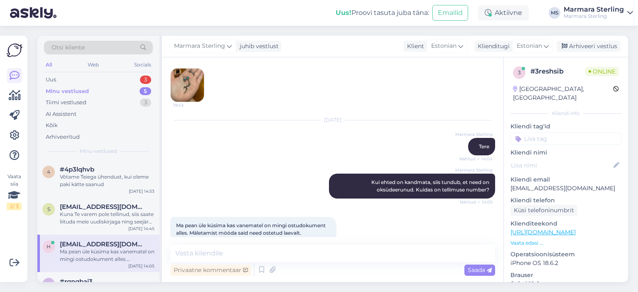
scroll to position [281, 0]
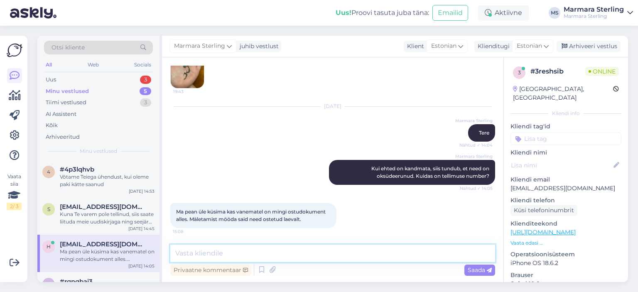
click at [334, 255] on textarea at bounding box center [332, 253] width 325 height 17
type textarea "K"
click at [307, 252] on textarea "Hästi, jääme vastust ootama :) Piisab ka pangaväljavõte" at bounding box center [332, 253] width 325 height 17
type textarea "Hästi, jääme vastust ootama :) Piisab ka näiteks pangaväljavõte"
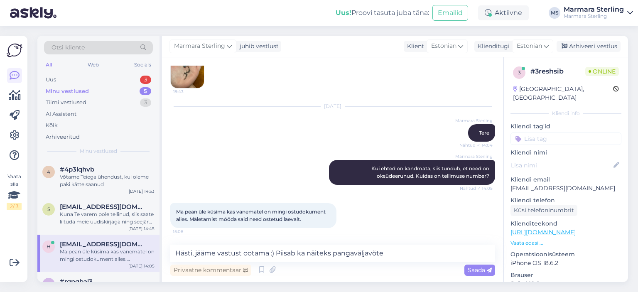
click at [488, 269] on icon at bounding box center [489, 270] width 5 height 5
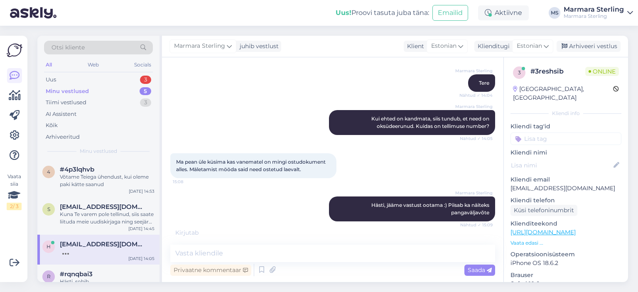
scroll to position [361, 0]
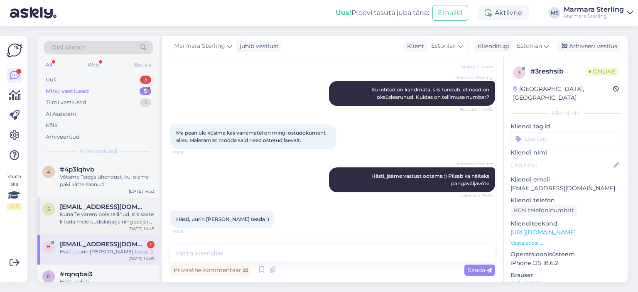
click at [143, 209] on div "[EMAIL_ADDRESS][DOMAIN_NAME]" at bounding box center [107, 206] width 95 height 7
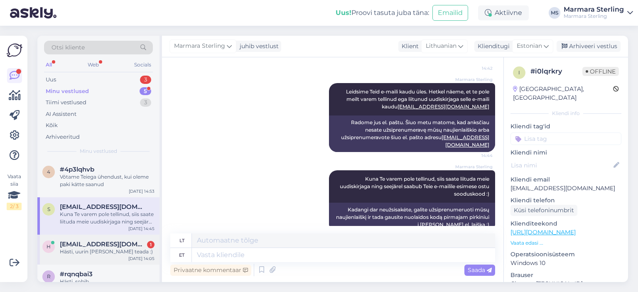
click at [119, 256] on div "h [EMAIL_ADDRESS][DOMAIN_NAME] 1 Hästi, uurin [PERSON_NAME] teada :) [DATE] 14:…" at bounding box center [98, 250] width 122 height 30
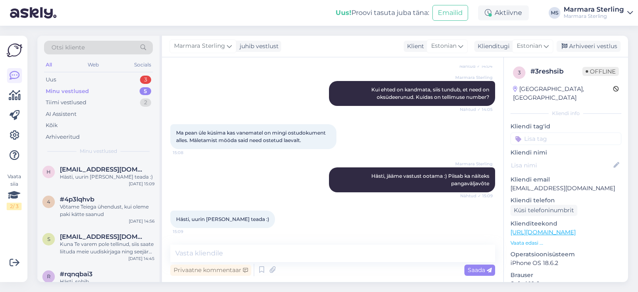
click at [121, 86] on div "Minu vestlused 5" at bounding box center [98, 92] width 109 height 12
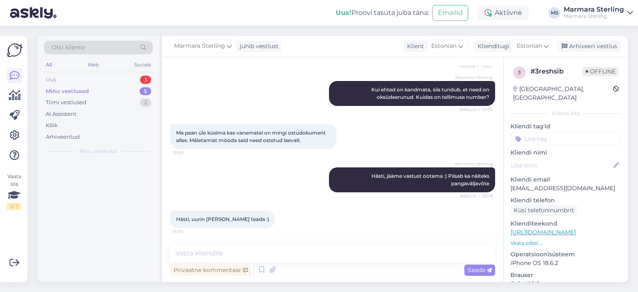
click at [122, 78] on div "Uus 3" at bounding box center [98, 80] width 109 height 12
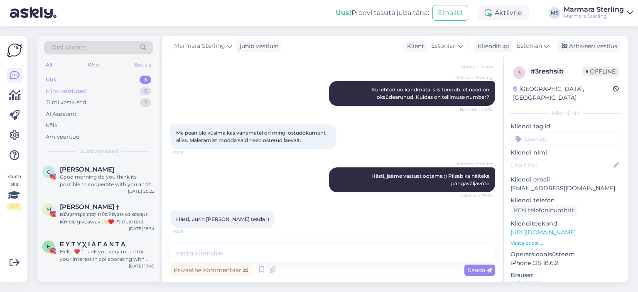
click at [119, 87] on div "Minu vestlused 5" at bounding box center [98, 92] width 109 height 12
